Goal: Communication & Community: Answer question/provide support

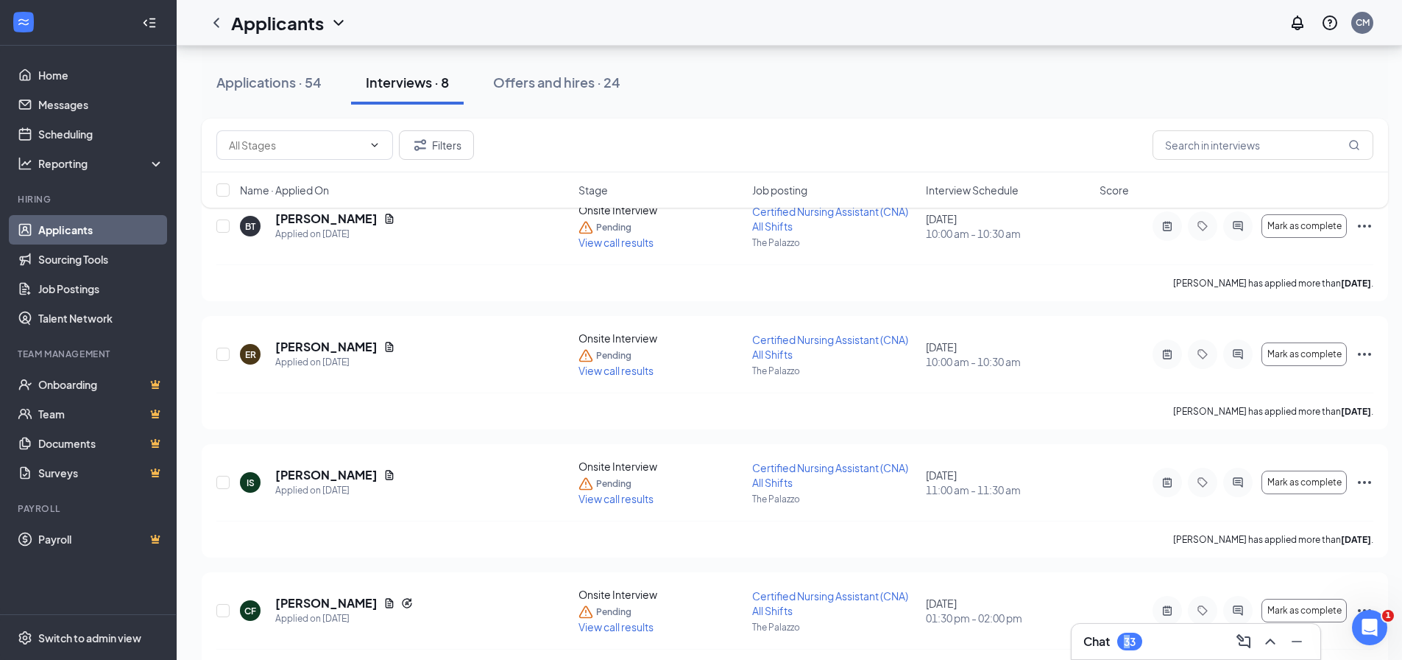
click at [1128, 646] on div "33" at bounding box center [1130, 641] width 12 height 13
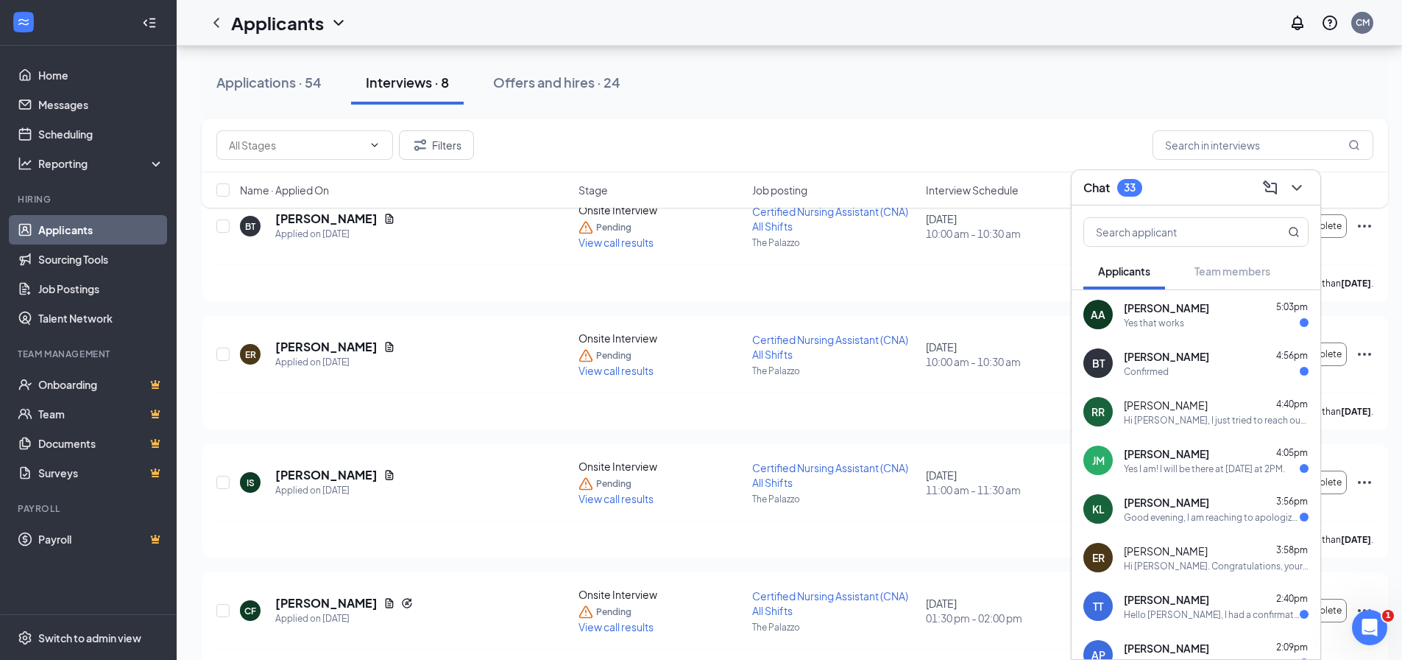
click at [1142, 313] on span "[PERSON_NAME]" at bounding box center [1166, 307] width 85 height 15
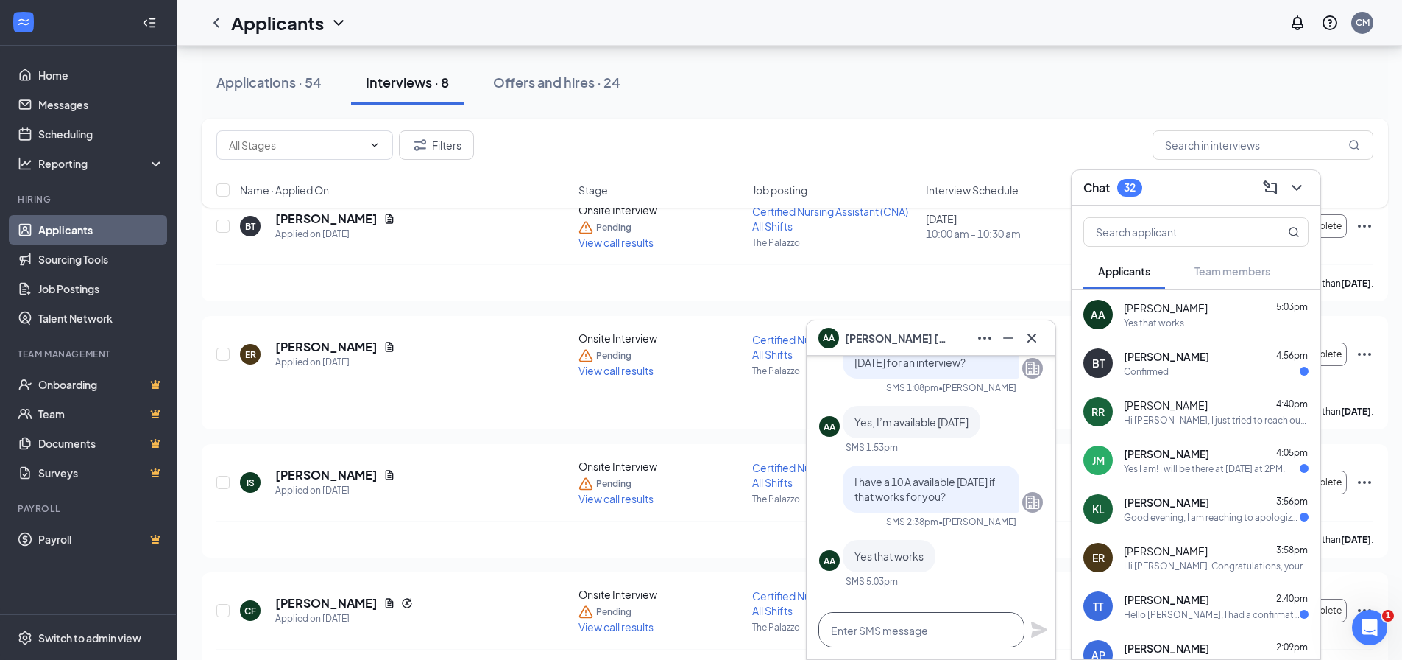
click at [906, 635] on textarea at bounding box center [922, 629] width 206 height 35
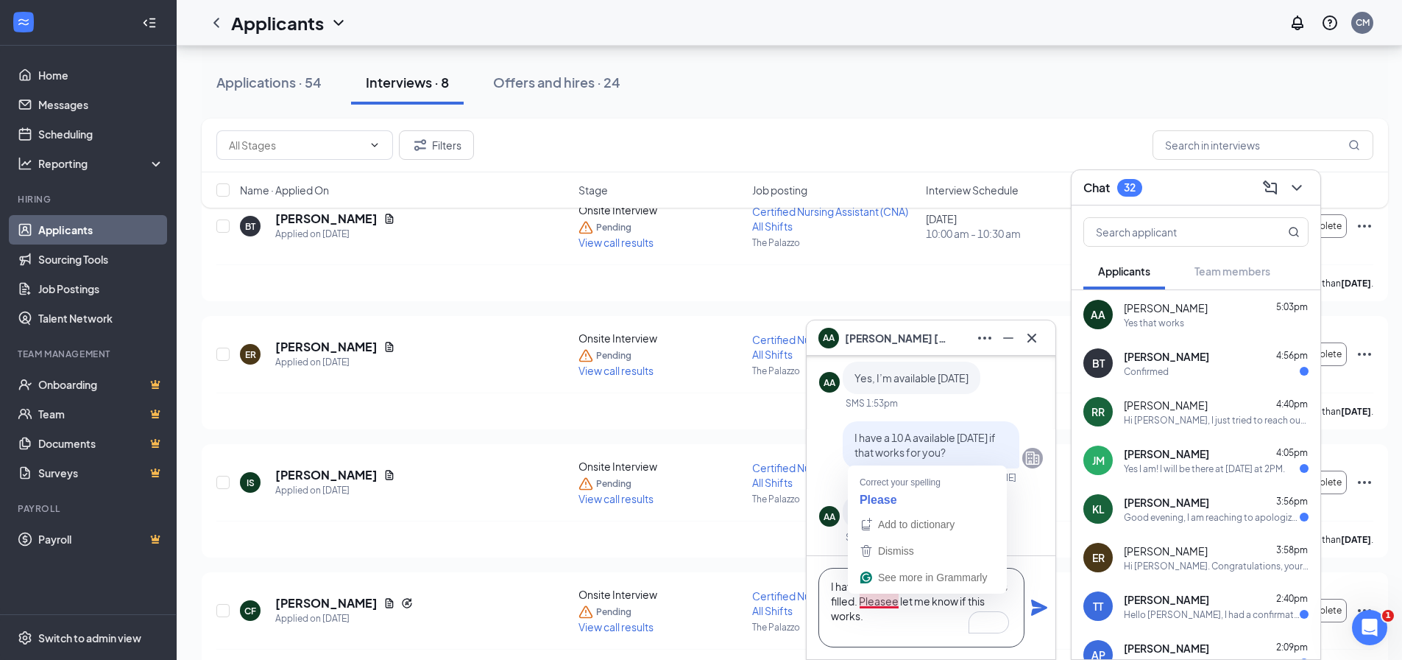
click at [897, 604] on textarea "I have 10:30 am, as the 10 am slot was filled. Pleasee let me know if this work…" at bounding box center [922, 608] width 206 height 80
click at [870, 588] on textarea "I have 10:30 am, as the 10 am slot was filled. Please let me know if this works." at bounding box center [922, 608] width 206 height 80
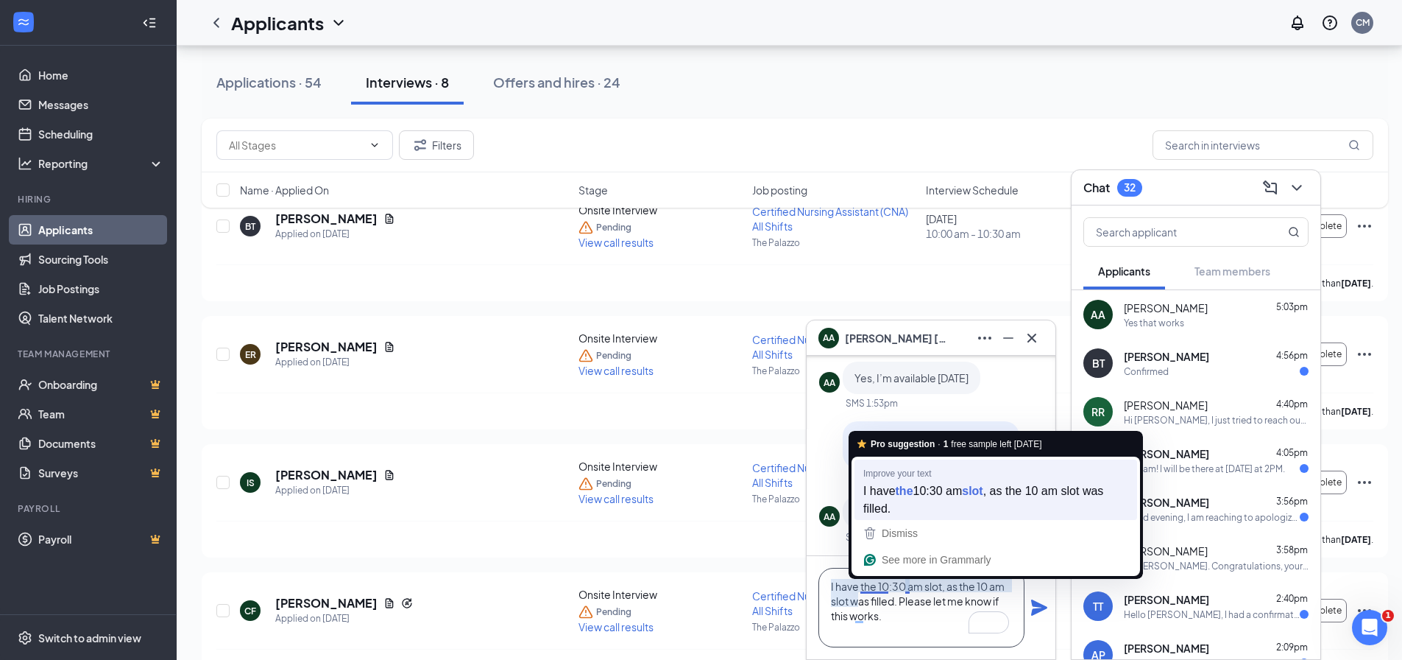
scroll to position [0, 0]
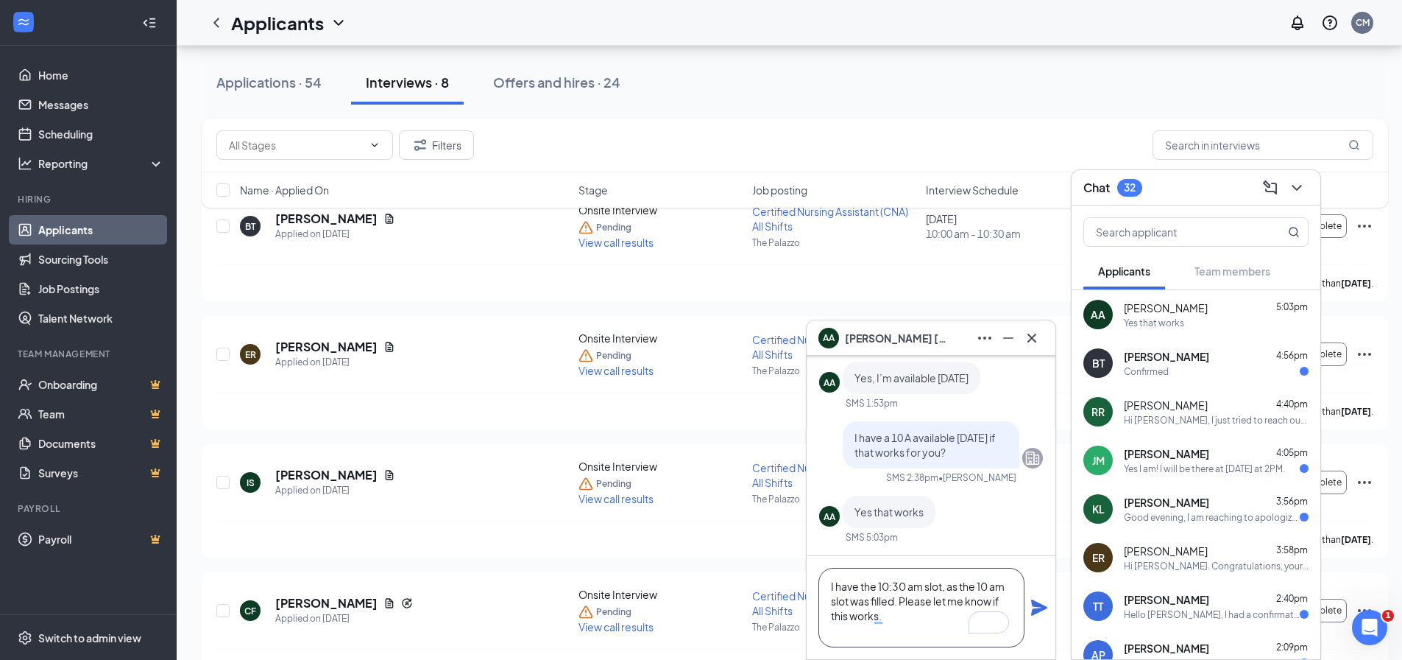
type textarea "I have the 10:30 am slot, as the 10 am slot was filled. Please let me know if t…"
click at [1036, 607] on icon "Plane" at bounding box center [1039, 607] width 16 height 16
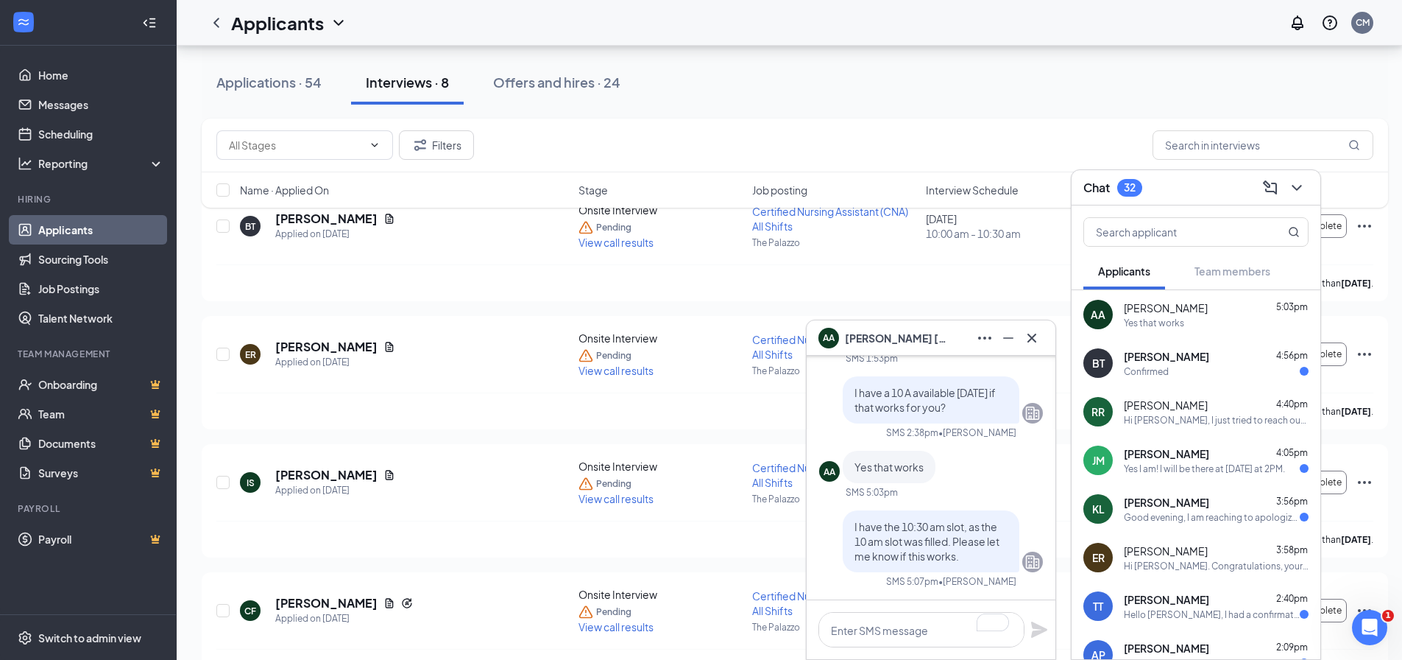
click at [1233, 351] on div "[PERSON_NAME] 4:56pm" at bounding box center [1216, 356] width 185 height 15
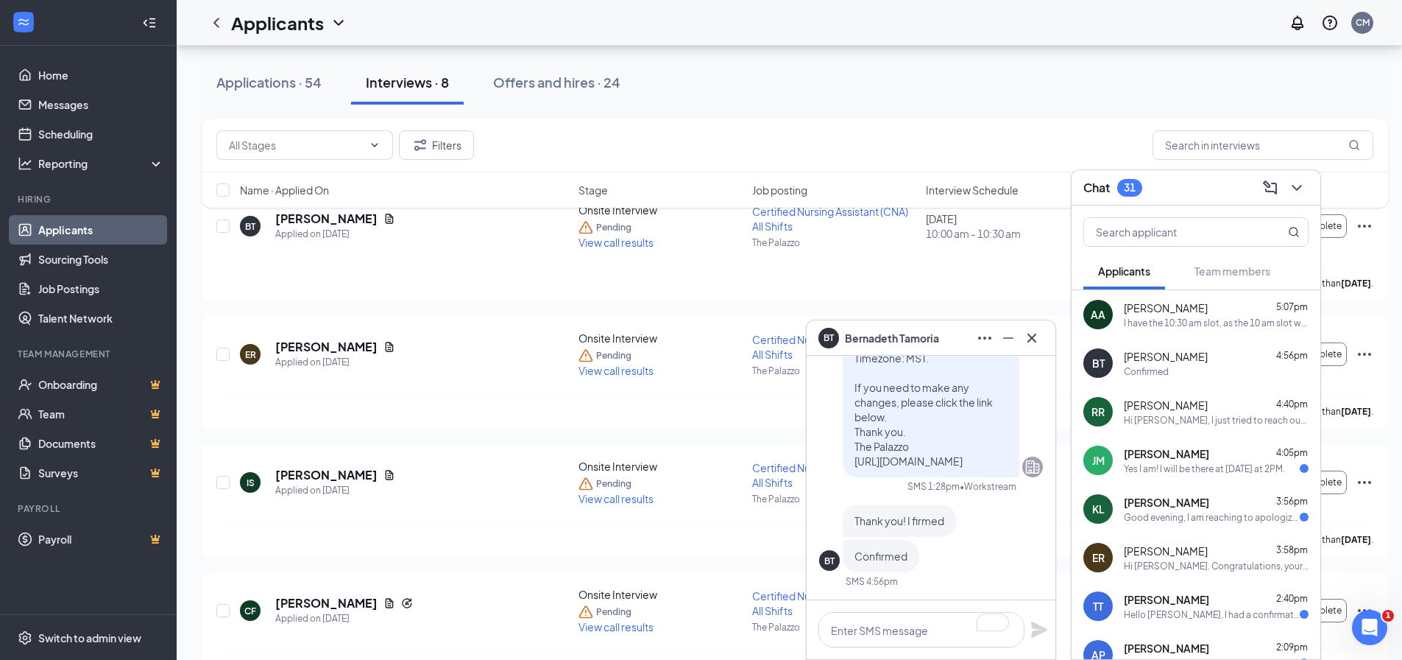
click at [1178, 311] on span "[PERSON_NAME]" at bounding box center [1166, 307] width 84 height 15
